Goal: Information Seeking & Learning: Learn about a topic

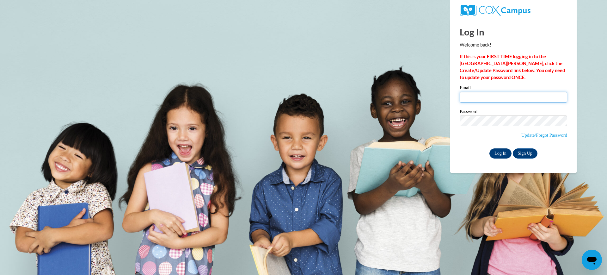
type input "ohlendch@wauwatosa.k12.wi.us"
click at [500, 152] on input "Log In" at bounding box center [501, 153] width 22 height 10
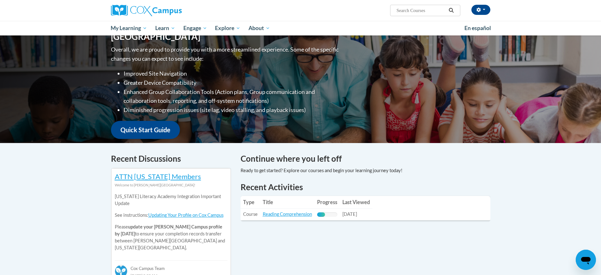
scroll to position [119, 0]
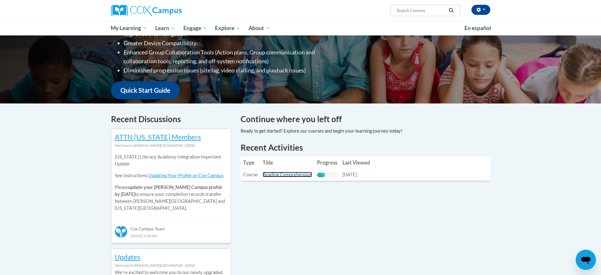
click at [286, 175] on link "Reading Comprehension" at bounding box center [287, 174] width 49 height 5
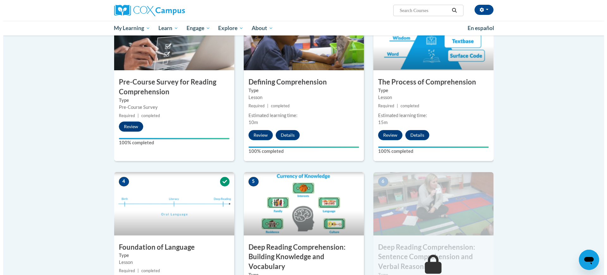
scroll to position [237, 0]
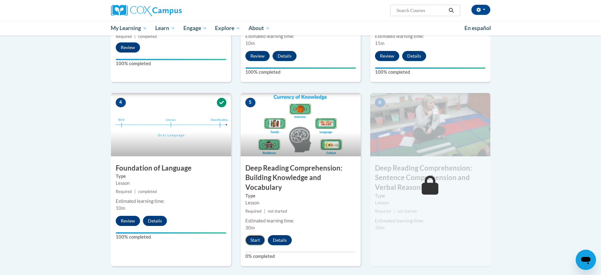
click at [254, 242] on button "Start" at bounding box center [255, 240] width 20 height 10
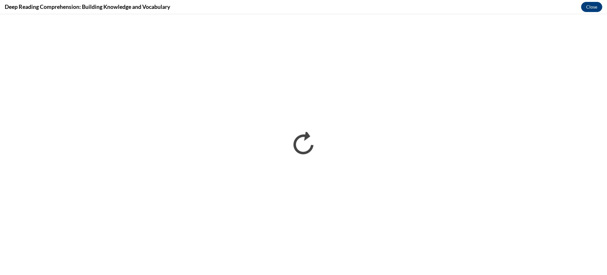
scroll to position [0, 0]
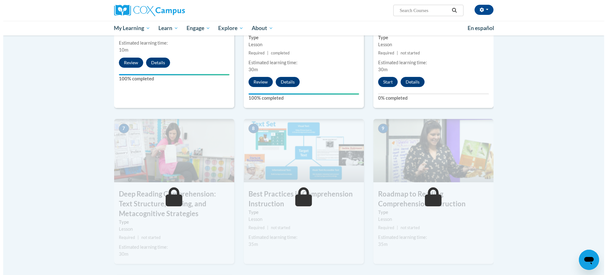
scroll to position [356, 0]
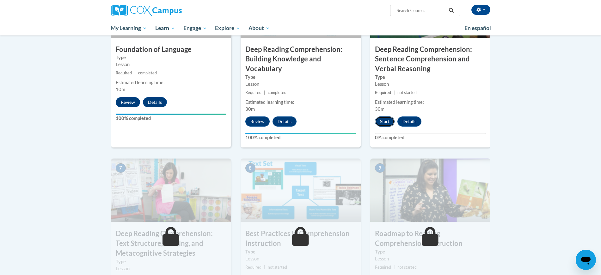
click at [384, 122] on button "Start" at bounding box center [385, 121] width 20 height 10
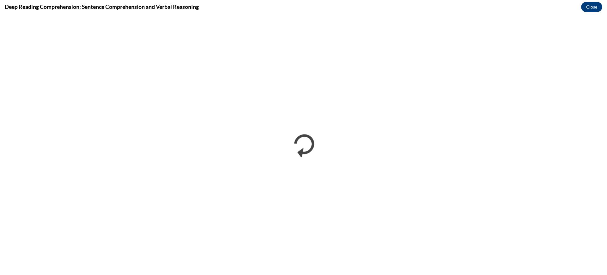
scroll to position [0, 0]
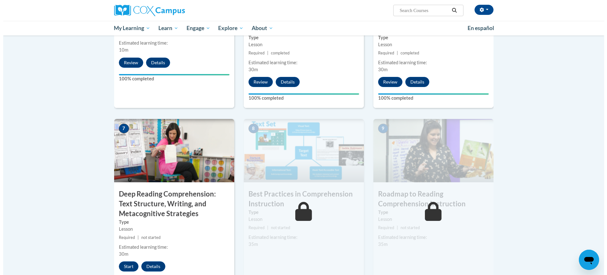
scroll to position [435, 0]
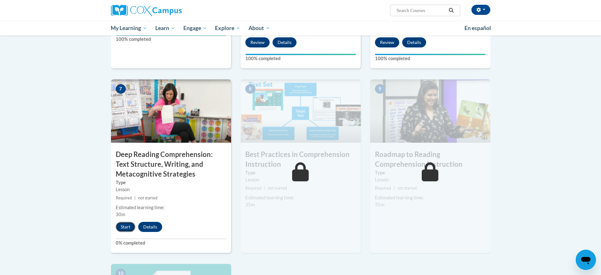
click at [128, 227] on button "Start" at bounding box center [126, 227] width 20 height 10
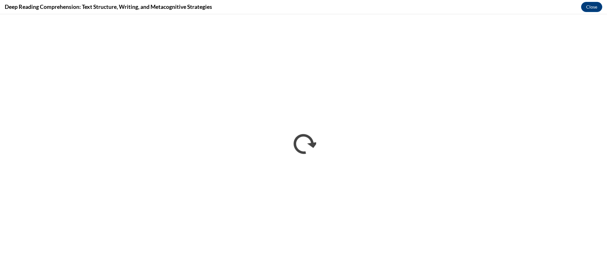
scroll to position [0, 0]
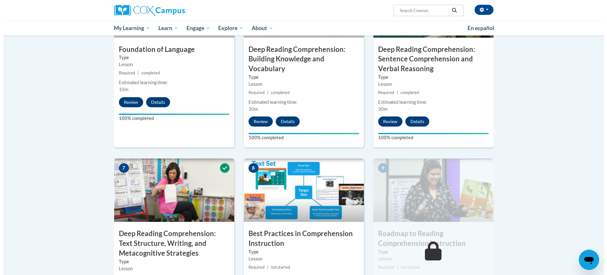
scroll to position [474, 0]
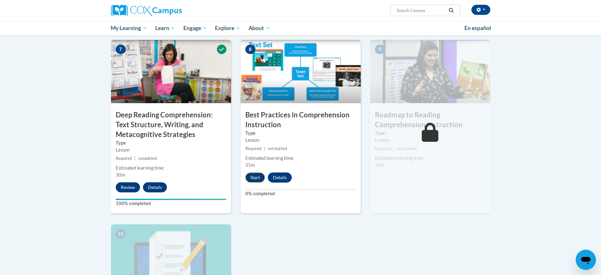
click at [257, 179] on button "Start" at bounding box center [255, 177] width 20 height 10
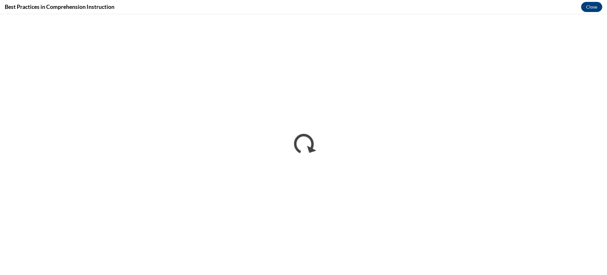
scroll to position [0, 0]
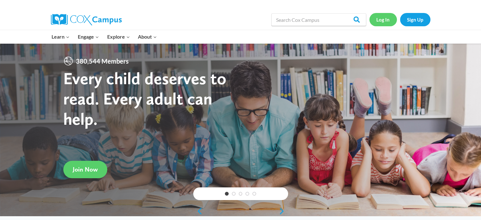
click at [385, 20] on link "Log In" at bounding box center [383, 19] width 28 height 13
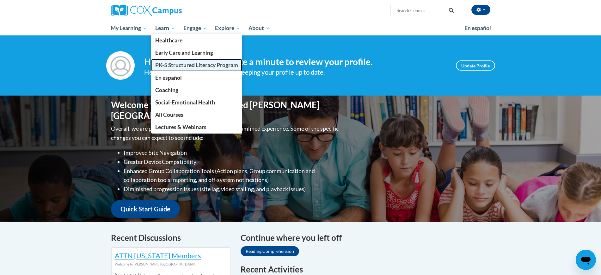
click at [173, 65] on span "PK-5 Structured Literacy Program" at bounding box center [196, 65] width 83 height 7
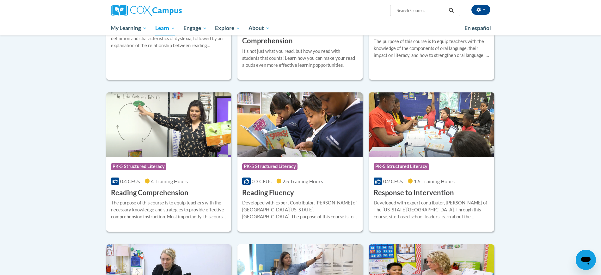
scroll to position [514, 0]
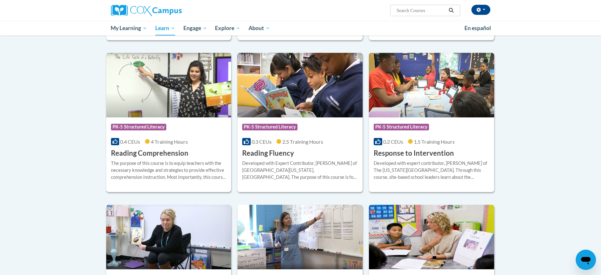
click at [145, 138] on div "0.4 CEUs 4 Training Hours" at bounding box center [169, 141] width 116 height 7
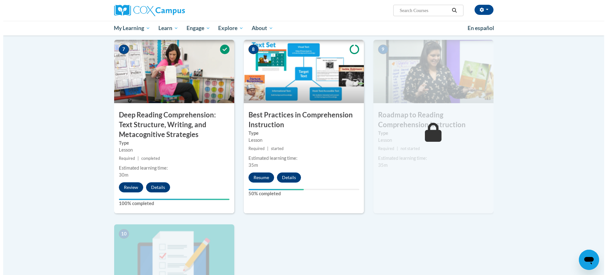
scroll to position [514, 0]
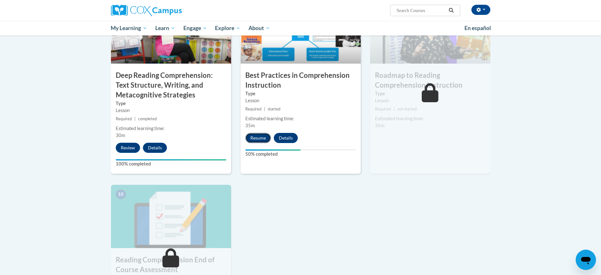
click at [258, 135] on button "Resume" at bounding box center [258, 138] width 26 height 10
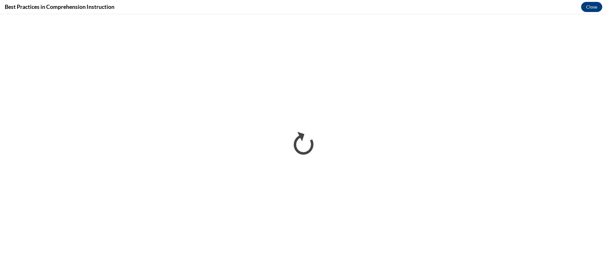
scroll to position [0, 0]
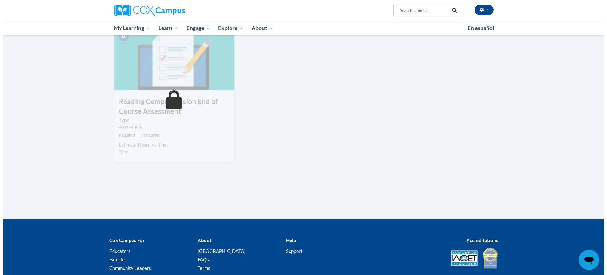
scroll to position [553, 0]
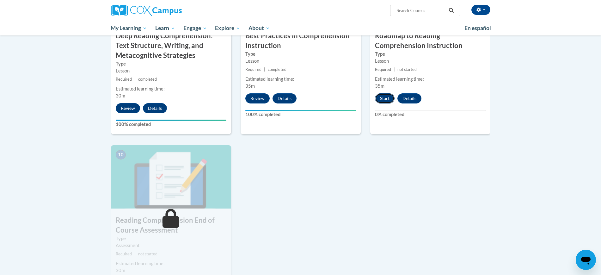
click at [386, 96] on button "Start" at bounding box center [385, 98] width 20 height 10
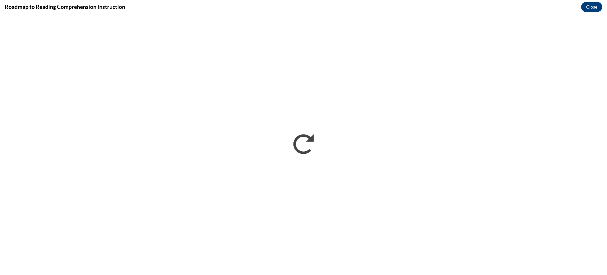
scroll to position [0, 0]
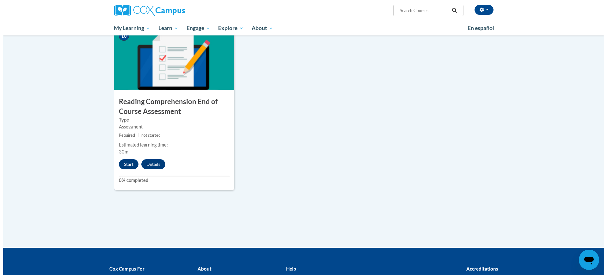
scroll to position [712, 0]
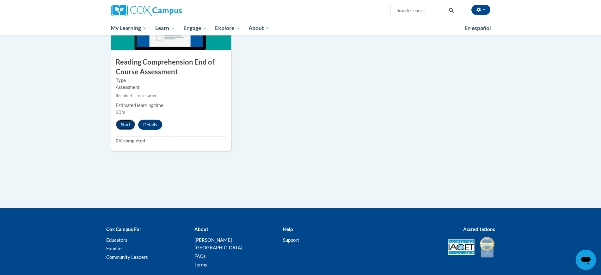
click at [126, 127] on button "Start" at bounding box center [126, 125] width 20 height 10
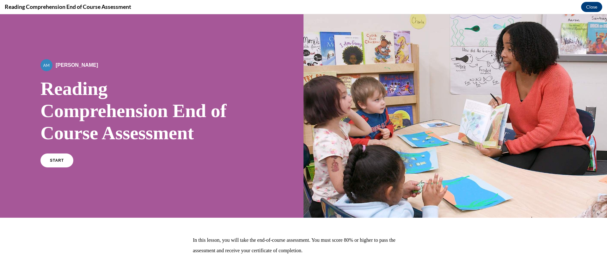
scroll to position [0, 0]
click at [64, 163] on span "START" at bounding box center [57, 160] width 15 height 5
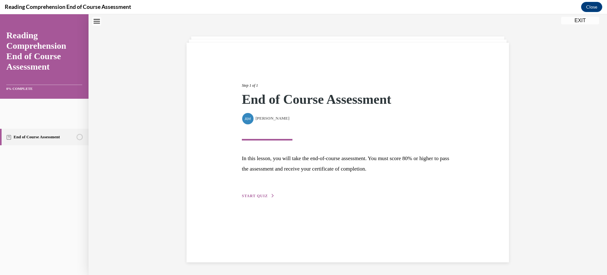
scroll to position [42, 0]
click at [243, 198] on span "START QUIZ" at bounding box center [255, 196] width 26 height 4
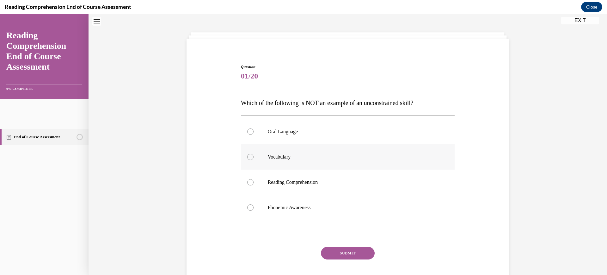
scroll to position [64, 0]
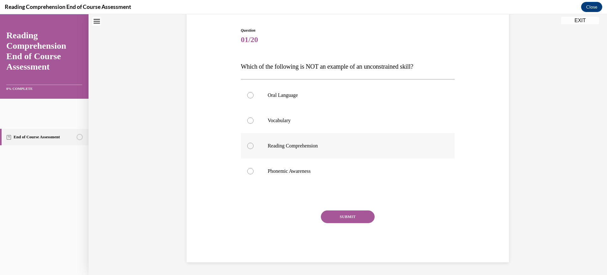
click at [247, 149] on div at bounding box center [250, 146] width 6 height 6
click at [247, 149] on input "Reading Comprehension" at bounding box center [250, 146] width 6 height 6
radio input "true"
click at [342, 223] on button "SUBMIT" at bounding box center [348, 216] width 54 height 13
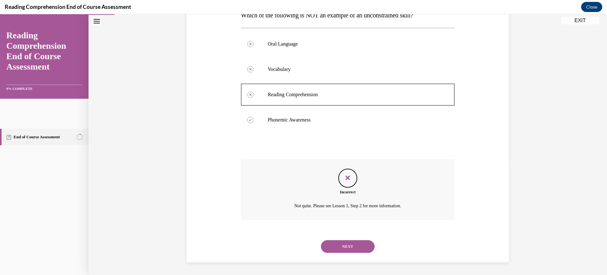
scroll to position [202, 0]
click at [364, 240] on button "NEXT" at bounding box center [348, 246] width 54 height 13
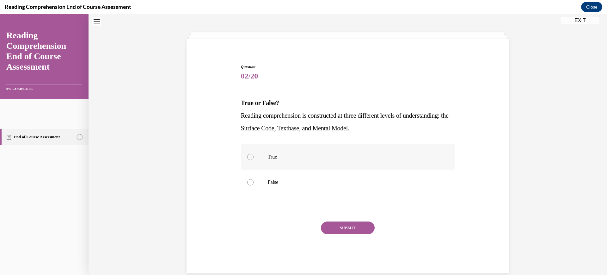
click at [253, 170] on label "True" at bounding box center [348, 156] width 214 height 25
click at [253, 160] on input "True" at bounding box center [250, 157] width 6 height 6
radio input "true"
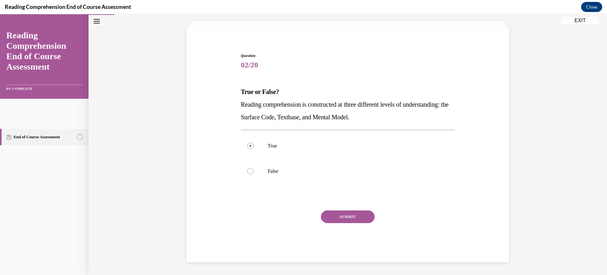
click at [346, 223] on button "SUBMIT" at bounding box center [348, 216] width 54 height 13
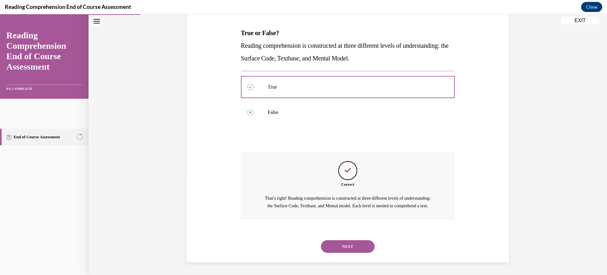
click at [346, 240] on button "NEXT" at bounding box center [348, 246] width 54 height 13
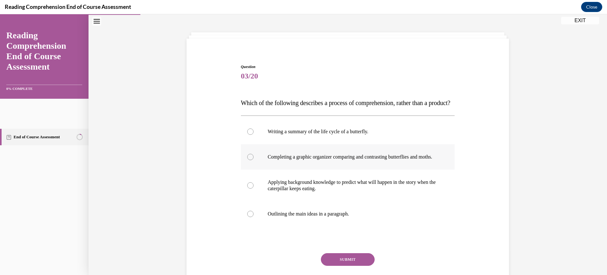
scroll to position [64, 0]
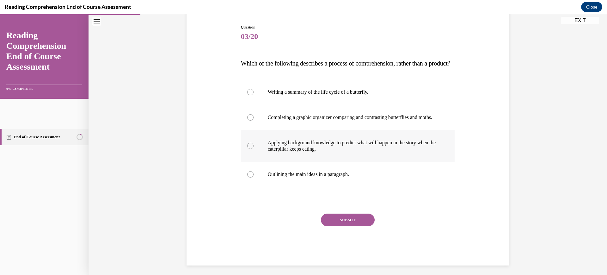
click at [283, 152] on p "Applying background knowledge to predict what will happen in the story when the…" at bounding box center [353, 145] width 171 height 13
click at [254, 149] on input "Applying background knowledge to predict what will happen in the story when the…" at bounding box center [250, 146] width 6 height 6
radio input "true"
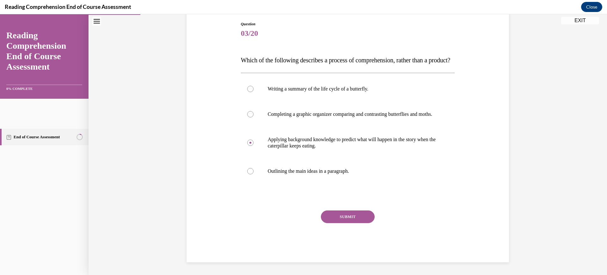
click at [363, 223] on button "SUBMIT" at bounding box center [348, 216] width 54 height 13
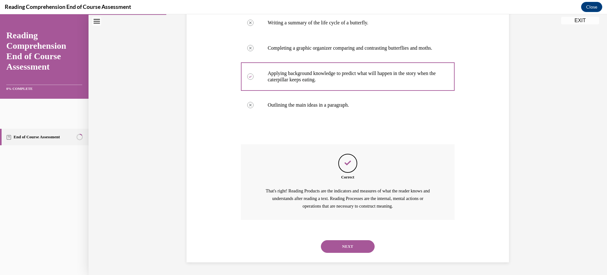
click at [358, 240] on button "NEXT" at bounding box center [348, 246] width 54 height 13
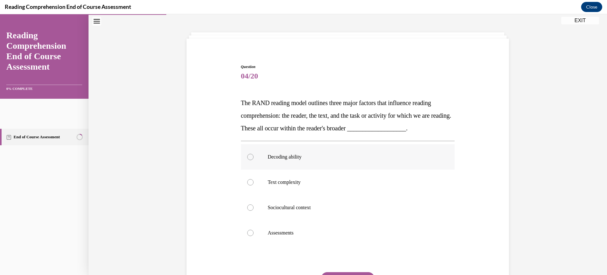
scroll to position [64, 0]
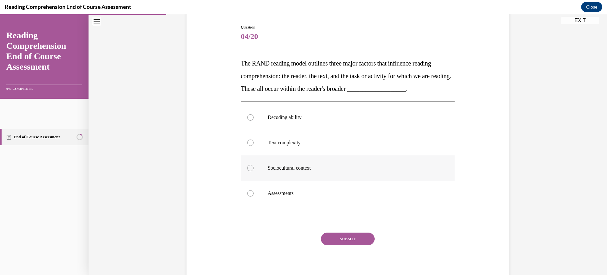
click at [303, 171] on p "Sociocultural context" at bounding box center [353, 168] width 171 height 6
click at [254, 171] on input "Sociocultural context" at bounding box center [250, 168] width 6 height 6
radio input "true"
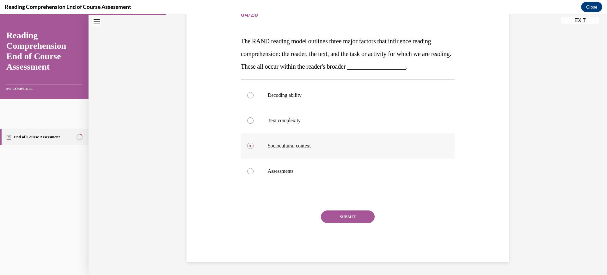
scroll to position [141, 0]
click at [350, 221] on button "SUBMIT" at bounding box center [348, 216] width 54 height 13
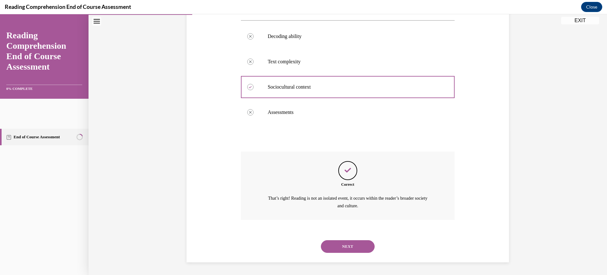
click at [357, 240] on button "NEXT" at bounding box center [348, 246] width 54 height 13
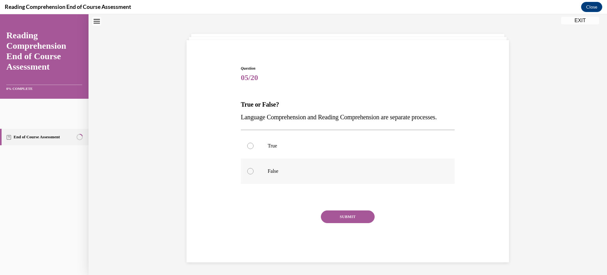
click at [241, 184] on label "False" at bounding box center [348, 170] width 214 height 25
click at [247, 174] on input "False" at bounding box center [250, 171] width 6 height 6
radio input "true"
click at [356, 223] on button "SUBMIT" at bounding box center [348, 216] width 54 height 13
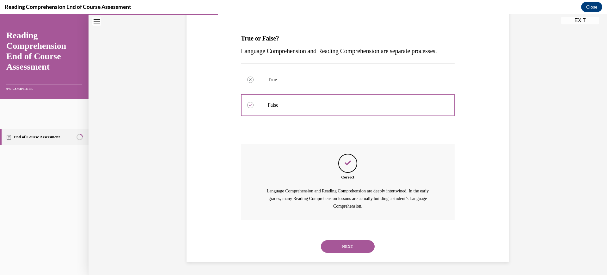
scroll to position [143, 0]
click at [359, 253] on button "NEXT" at bounding box center [348, 246] width 54 height 13
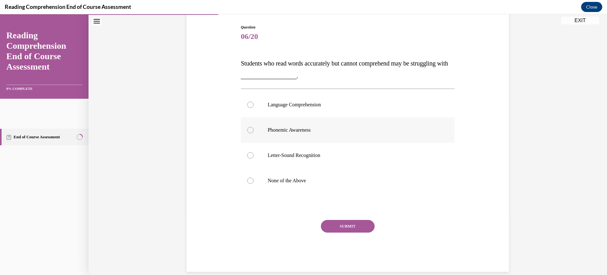
scroll to position [103, 0]
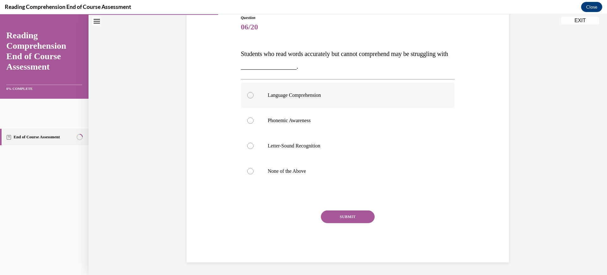
click at [268, 95] on p "Language Comprehension" at bounding box center [353, 95] width 171 height 6
click at [254, 95] on input "Language Comprehension" at bounding box center [250, 95] width 6 height 6
radio input "true"
click at [356, 223] on button "SUBMIT" at bounding box center [348, 216] width 54 height 13
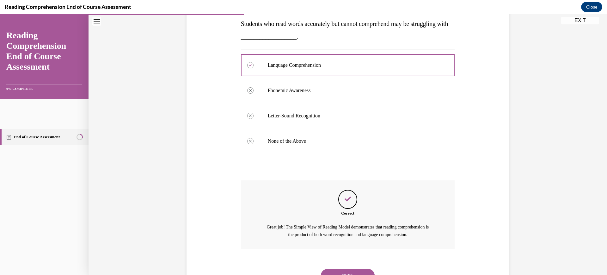
scroll to position [225, 0]
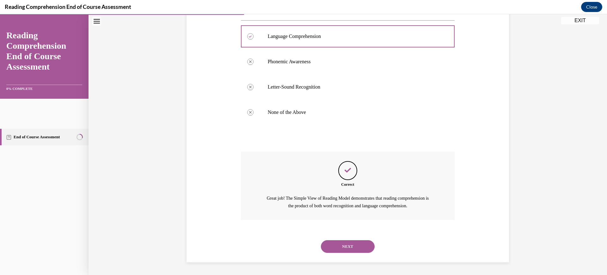
click at [356, 248] on div "NEXT" at bounding box center [348, 246] width 214 height 25
click at [356, 240] on button "NEXT" at bounding box center [348, 246] width 54 height 13
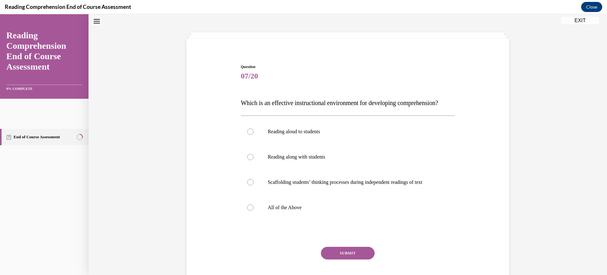
scroll to position [64, 0]
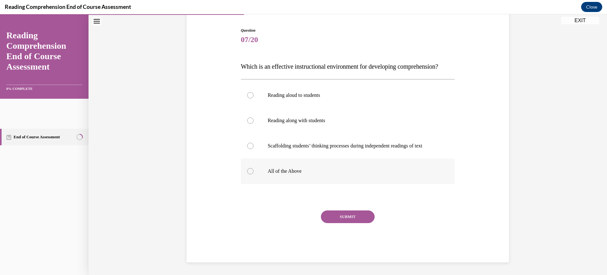
click at [241, 184] on label "All of the Above" at bounding box center [348, 170] width 214 height 25
click at [247, 174] on input "All of the Above" at bounding box center [250, 171] width 6 height 6
radio input "true"
click at [349, 223] on button "SUBMIT" at bounding box center [348, 216] width 54 height 13
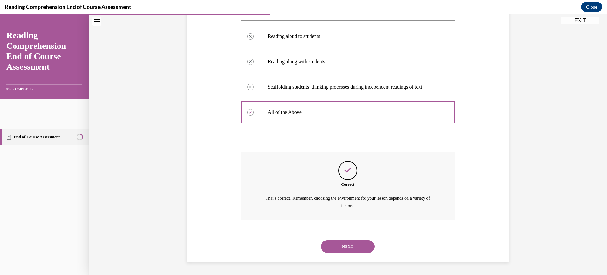
scroll to position [212, 0]
click at [360, 240] on button "NEXT" at bounding box center [348, 246] width 54 height 13
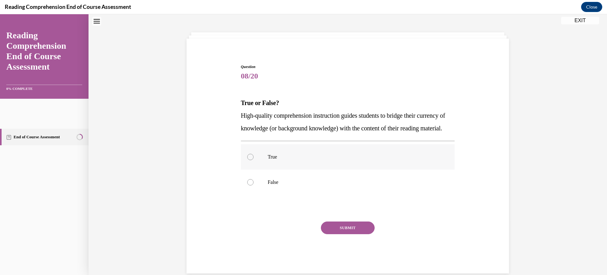
click at [248, 170] on label "True" at bounding box center [348, 156] width 214 height 25
click at [248, 160] on input "True" at bounding box center [250, 157] width 6 height 6
radio input "true"
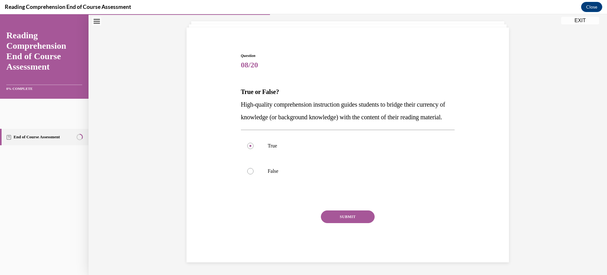
click at [369, 223] on button "SUBMIT" at bounding box center [348, 216] width 54 height 13
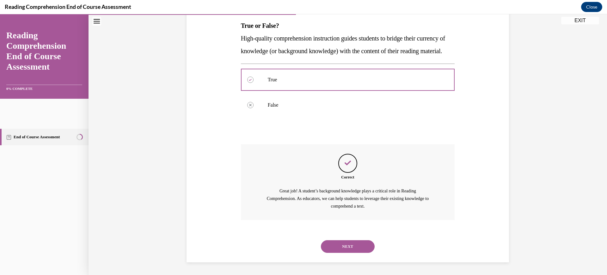
click at [351, 240] on button "NEXT" at bounding box center [348, 246] width 54 height 13
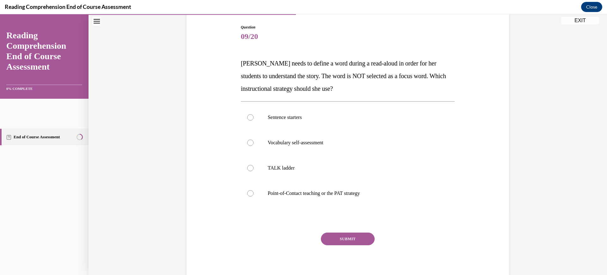
scroll to position [103, 0]
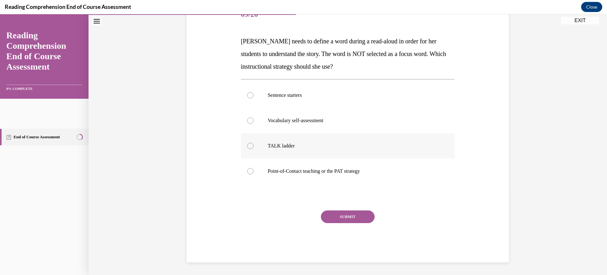
click at [259, 158] on label "TALK ladder" at bounding box center [348, 145] width 214 height 25
click at [254, 149] on input "TALK ladder" at bounding box center [250, 146] width 6 height 6
radio input "true"
click at [355, 223] on button "SUBMIT" at bounding box center [348, 216] width 54 height 13
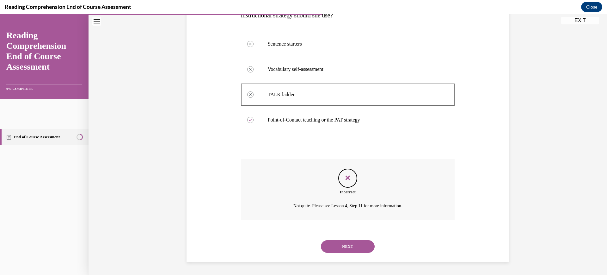
click at [355, 244] on button "NEXT" at bounding box center [348, 246] width 54 height 13
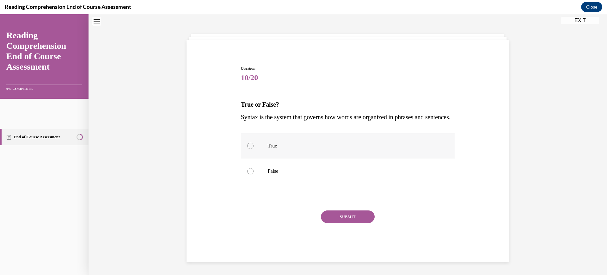
click at [250, 158] on label "True" at bounding box center [348, 145] width 214 height 25
click at [250, 149] on input "True" at bounding box center [250, 146] width 6 height 6
radio input "true"
click at [358, 223] on button "SUBMIT" at bounding box center [348, 216] width 54 height 13
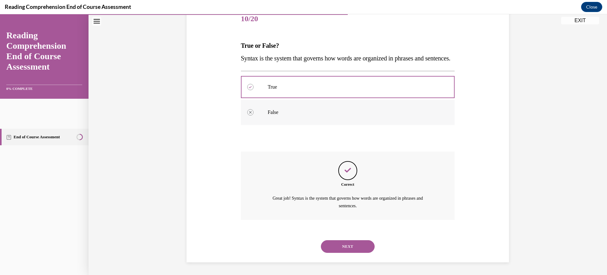
scroll to position [162, 0]
click at [354, 241] on button "NEXT" at bounding box center [348, 246] width 54 height 13
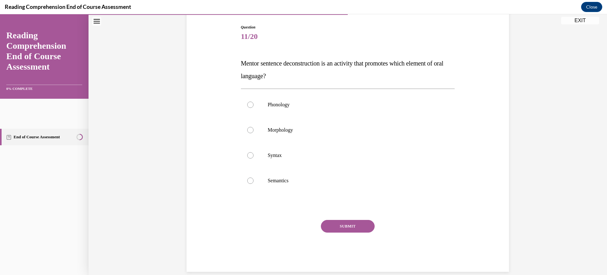
scroll to position [103, 0]
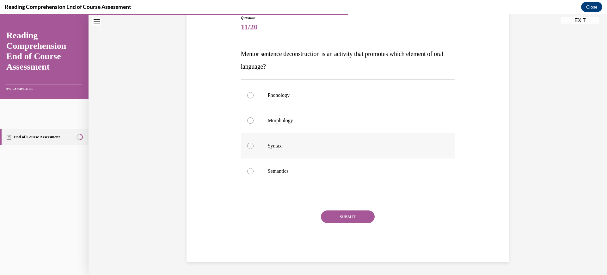
click at [268, 149] on p "Syntax" at bounding box center [353, 146] width 171 height 6
click at [254, 149] on input "Syntax" at bounding box center [250, 146] width 6 height 6
radio input "true"
click at [349, 223] on button "SUBMIT" at bounding box center [348, 216] width 54 height 13
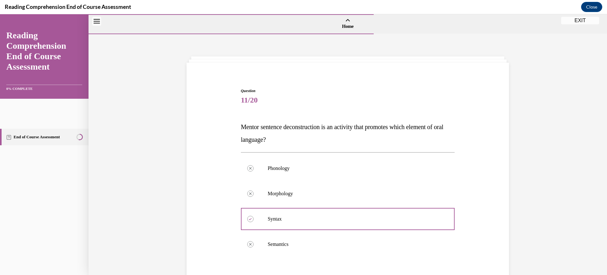
scroll to position [212, 0]
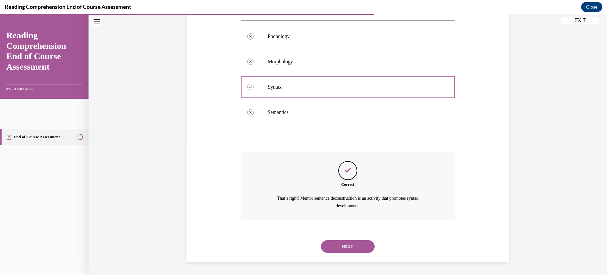
click at [368, 240] on button "NEXT" at bounding box center [348, 246] width 54 height 13
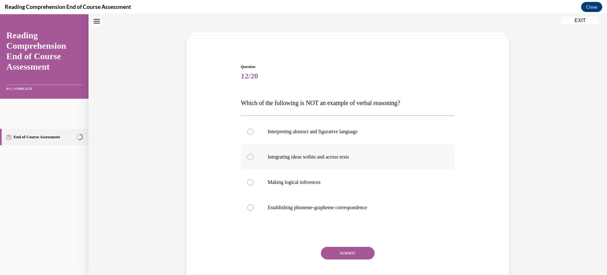
scroll to position [64, 0]
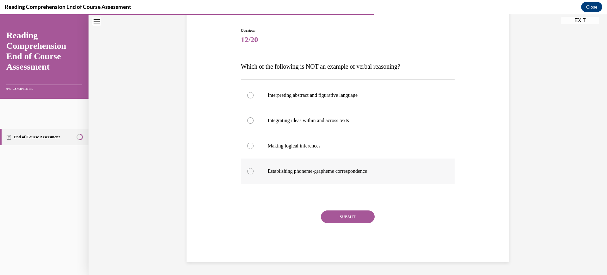
click at [247, 174] on div at bounding box center [250, 171] width 6 height 6
click at [247, 174] on input "Establishing phoneme-grapheme correspondence" at bounding box center [250, 171] width 6 height 6
radio input "true"
click at [342, 223] on button "SUBMIT" at bounding box center [348, 216] width 54 height 13
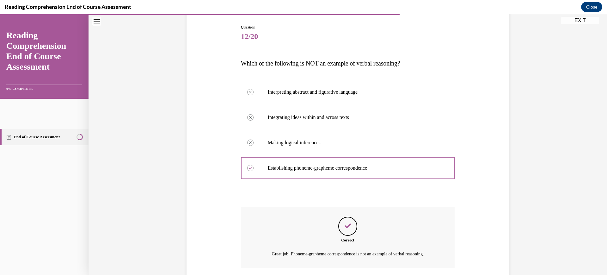
scroll to position [202, 0]
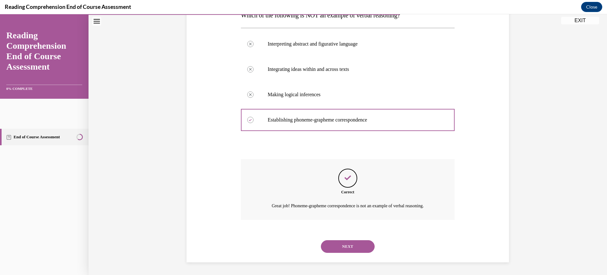
click at [349, 240] on button "NEXT" at bounding box center [348, 246] width 54 height 13
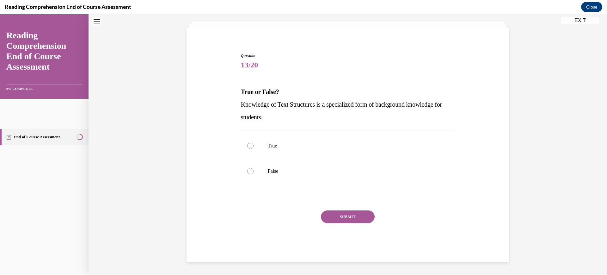
scroll to position [24, 0]
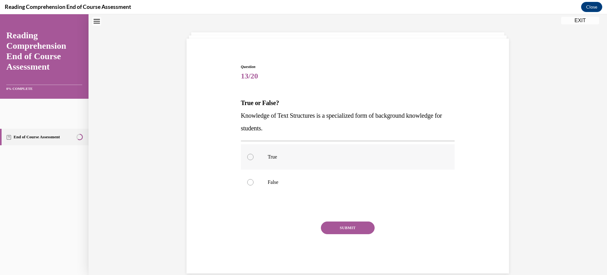
click at [268, 160] on p "True" at bounding box center [353, 157] width 171 height 6
click at [254, 160] on input "True" at bounding box center [250, 157] width 6 height 6
radio input "true"
click at [350, 234] on button "SUBMIT" at bounding box center [348, 227] width 54 height 13
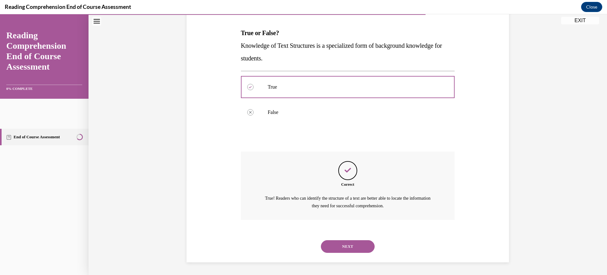
click at [364, 240] on button "NEXT" at bounding box center [348, 246] width 54 height 13
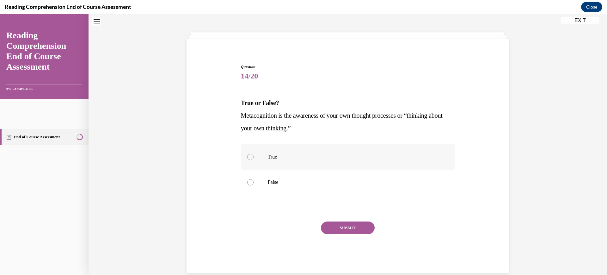
click at [268, 160] on p "True" at bounding box center [353, 157] width 171 height 6
click at [254, 160] on input "True" at bounding box center [250, 157] width 6 height 6
radio input "true"
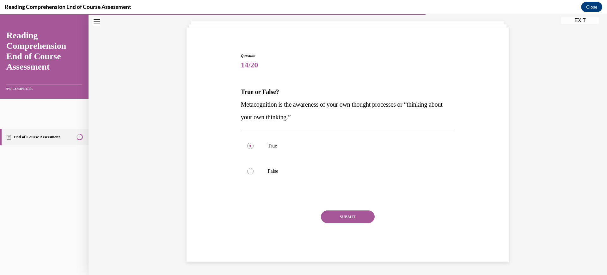
click at [349, 221] on button "SUBMIT" at bounding box center [348, 216] width 54 height 13
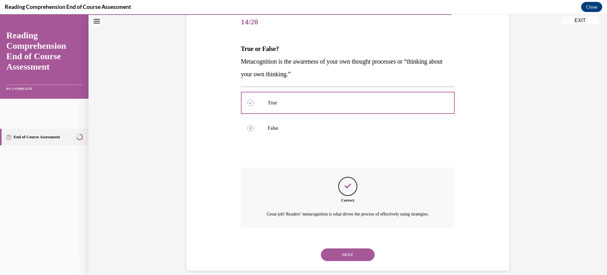
scroll to position [175, 0]
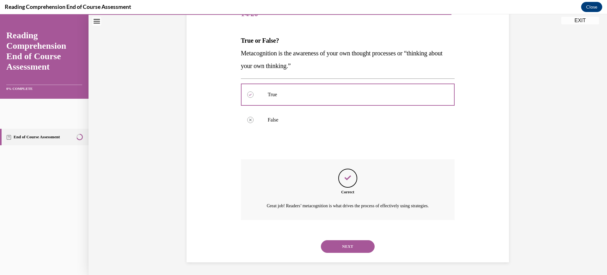
click at [356, 240] on button "NEXT" at bounding box center [348, 246] width 54 height 13
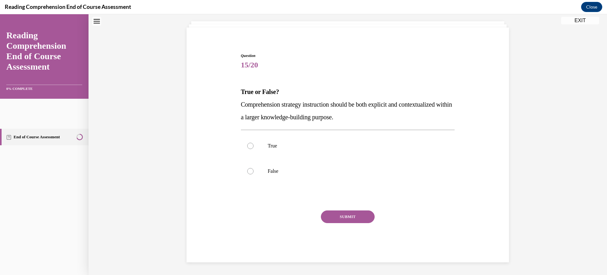
scroll to position [24, 0]
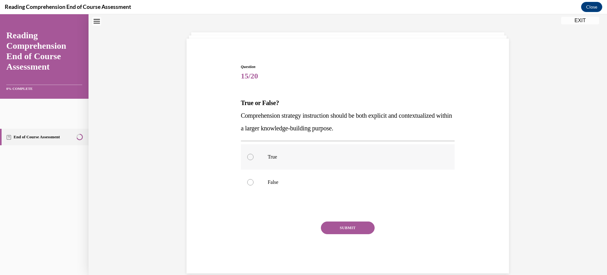
click at [289, 160] on p "True" at bounding box center [353, 157] width 171 height 6
click at [254, 160] on input "True" at bounding box center [250, 157] width 6 height 6
radio input "true"
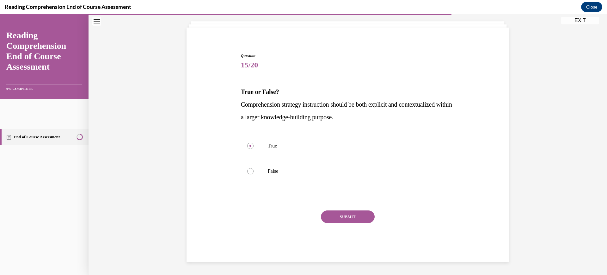
click at [367, 223] on button "SUBMIT" at bounding box center [348, 216] width 54 height 13
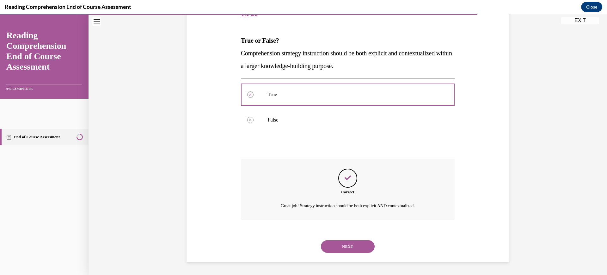
click at [367, 241] on button "NEXT" at bounding box center [348, 246] width 54 height 13
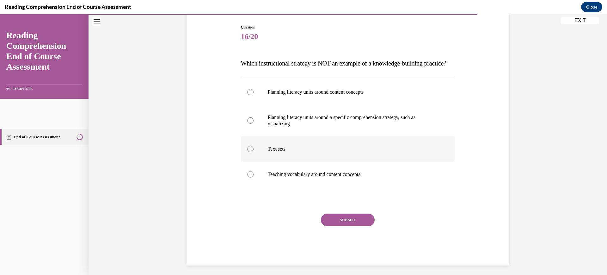
click at [271, 152] on p "Text sets" at bounding box center [353, 149] width 171 height 6
click at [254, 152] on input "Text sets" at bounding box center [250, 149] width 6 height 6
radio input "true"
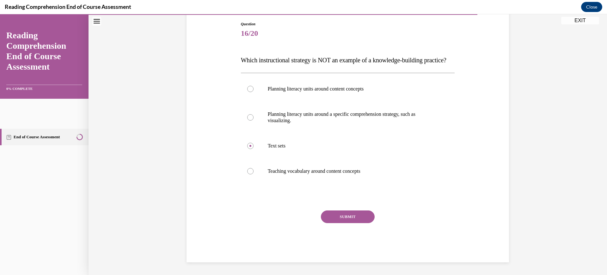
scroll to position [122, 0]
click at [355, 220] on button "SUBMIT" at bounding box center [348, 216] width 54 height 13
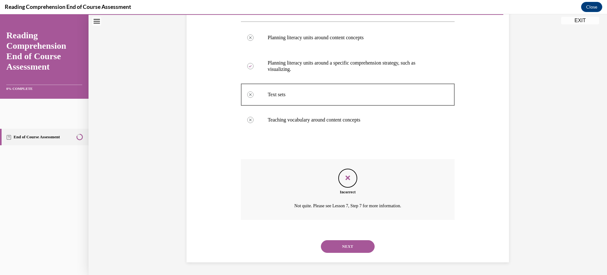
scroll to position [210, 0]
click at [357, 240] on button "NEXT" at bounding box center [348, 246] width 54 height 13
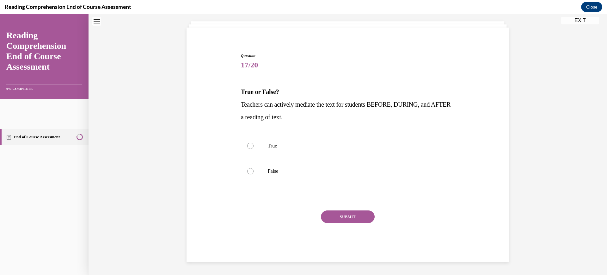
scroll to position [24, 0]
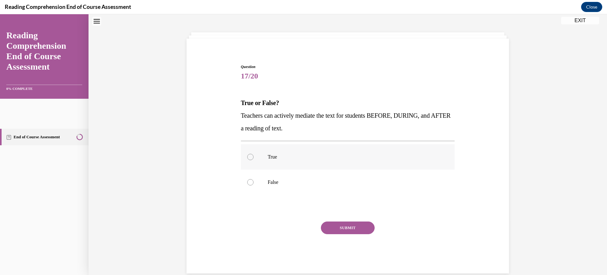
click at [264, 170] on label "True" at bounding box center [348, 156] width 214 height 25
click at [254, 160] on input "True" at bounding box center [250, 157] width 6 height 6
radio input "true"
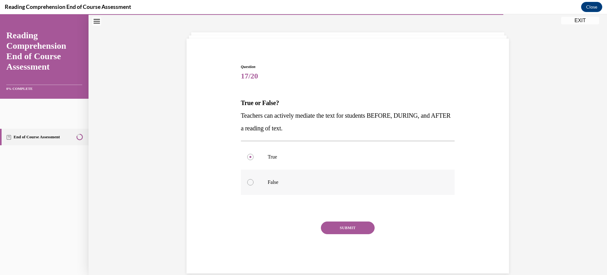
scroll to position [78, 0]
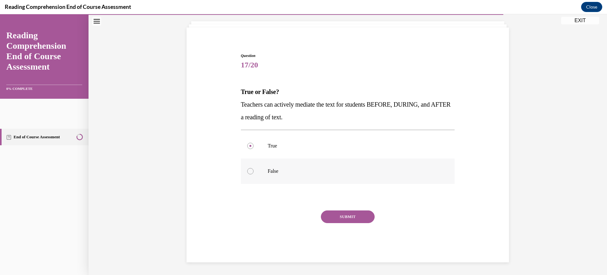
click at [342, 223] on button "SUBMIT" at bounding box center [348, 216] width 54 height 13
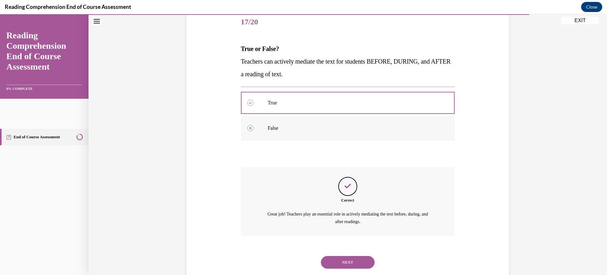
scroll to position [175, 0]
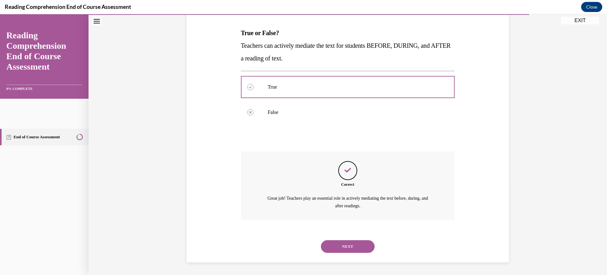
click at [347, 240] on button "NEXT" at bounding box center [348, 246] width 54 height 13
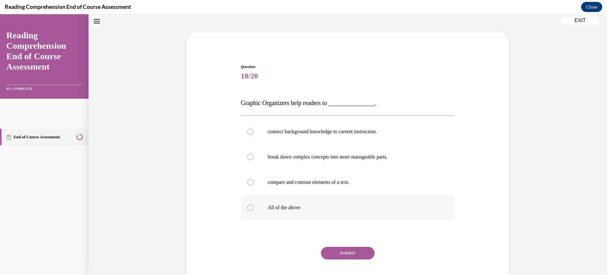
click at [309, 211] on p "All of the above" at bounding box center [353, 207] width 171 height 6
click at [254, 211] on input "All of the above" at bounding box center [250, 207] width 6 height 6
radio input "true"
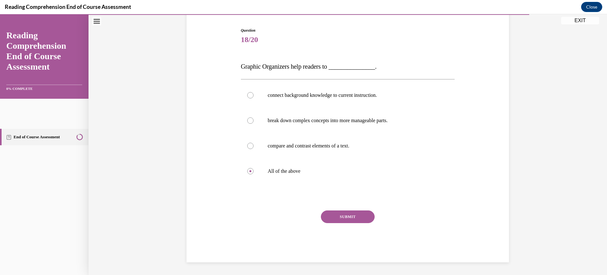
scroll to position [114, 0]
click at [362, 223] on button "SUBMIT" at bounding box center [348, 216] width 54 height 13
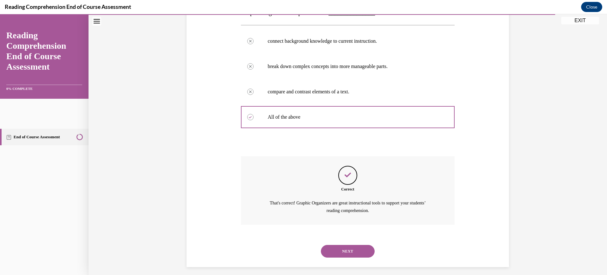
scroll to position [212, 0]
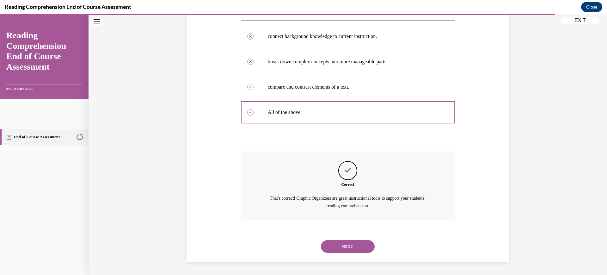
click at [357, 240] on button "NEXT" at bounding box center [348, 246] width 54 height 13
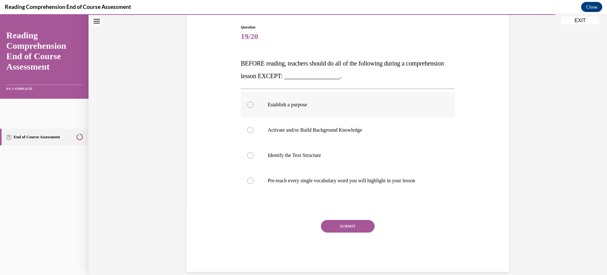
scroll to position [103, 0]
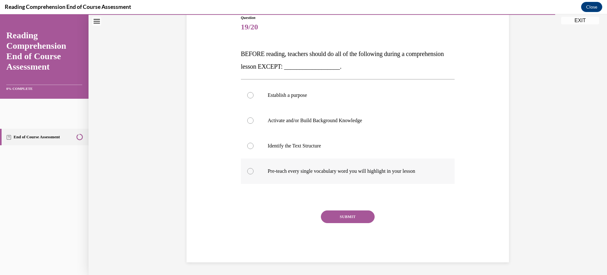
click at [285, 174] on p "Pre-teach every single vocabulary word you will highlight in your lesson" at bounding box center [353, 171] width 171 height 6
click at [254, 174] on input "Pre-teach every single vocabulary word you will highlight in your lesson" at bounding box center [250, 171] width 6 height 6
radio input "true"
click at [357, 223] on button "SUBMIT" at bounding box center [348, 216] width 54 height 13
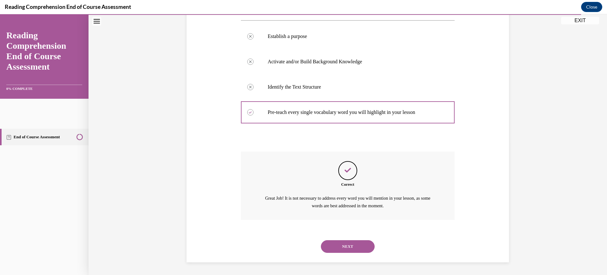
click at [357, 240] on button "NEXT" at bounding box center [348, 246] width 54 height 13
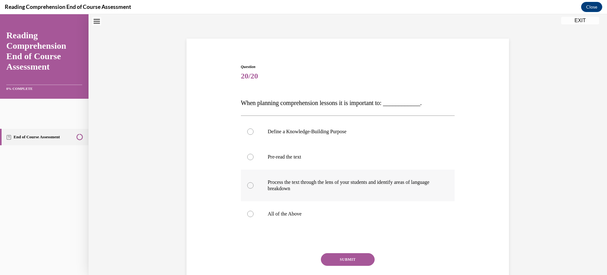
scroll to position [64, 0]
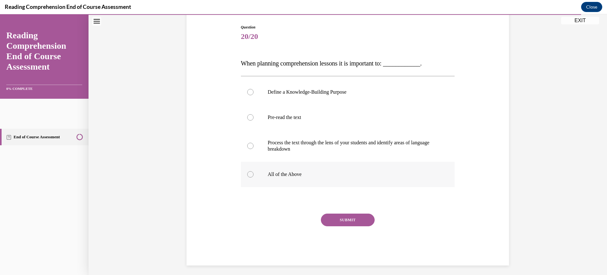
click at [271, 187] on label "All of the Above" at bounding box center [348, 174] width 214 height 25
click at [254, 177] on input "All of the Above" at bounding box center [250, 174] width 6 height 6
radio input "true"
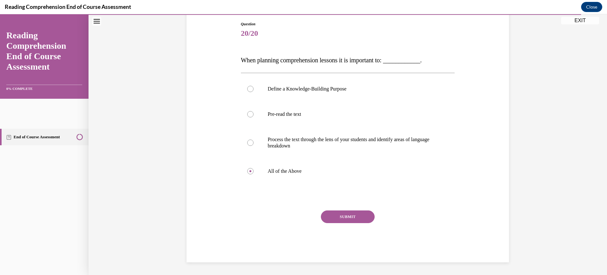
click at [339, 222] on button "SUBMIT" at bounding box center [348, 216] width 54 height 13
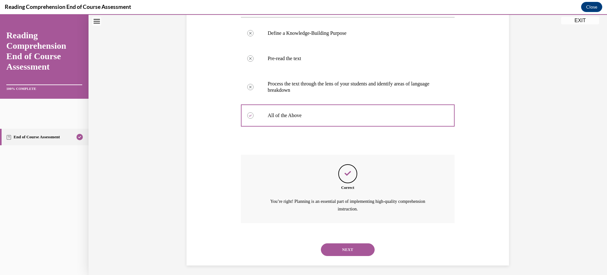
scroll to position [162, 0]
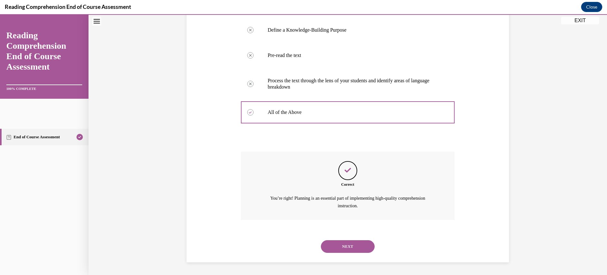
click at [353, 175] on icon "Feedback" at bounding box center [347, 169] width 9 height 9
click at [343, 243] on button "NEXT" at bounding box center [348, 246] width 54 height 13
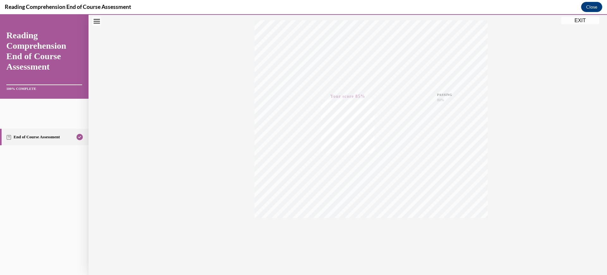
scroll to position [145, 0]
click at [573, 21] on button "EXIT" at bounding box center [580, 21] width 38 height 8
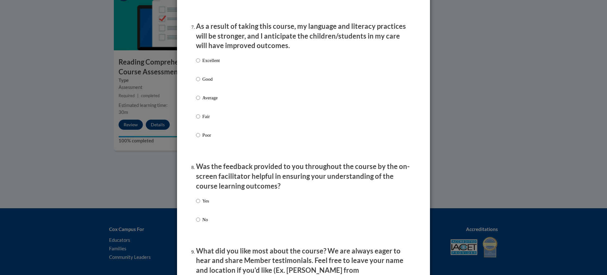
scroll to position [1039, 0]
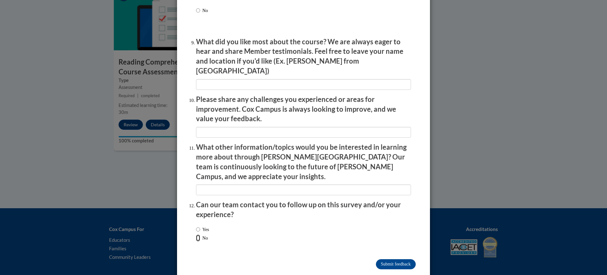
click at [197, 234] on input "No" at bounding box center [198, 237] width 4 height 7
radio input "true"
click at [402, 259] on input "Submit feedback" at bounding box center [396, 264] width 40 height 10
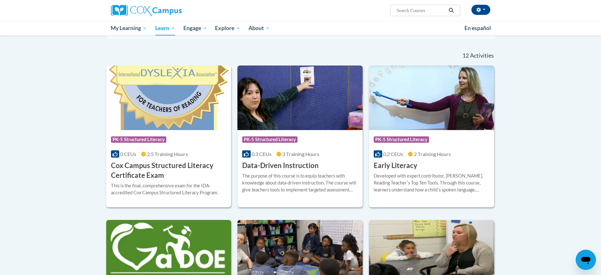
scroll to position [215, 0]
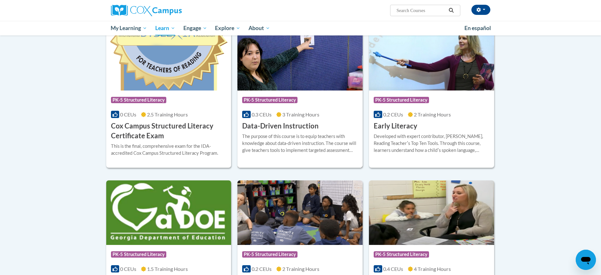
click at [292, 120] on div "Course Category: PK-5 Structured Literacy 0.3 CEUs 3 Training Hours COURSE Data…" at bounding box center [300, 110] width 125 height 40
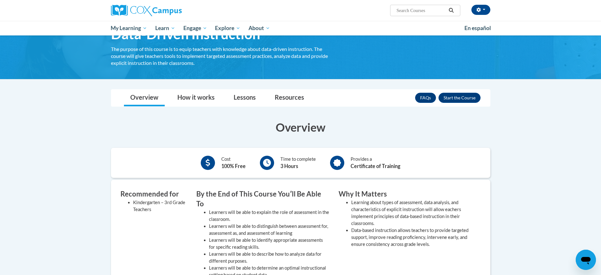
scroll to position [79, 0]
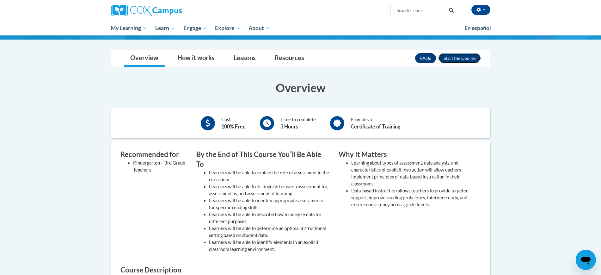
click at [459, 59] on button "Enroll" at bounding box center [460, 58] width 42 height 10
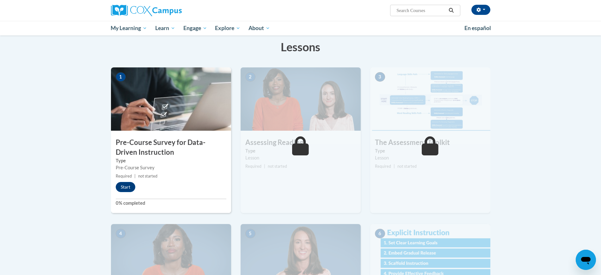
scroll to position [58, 0]
